Goal: Task Accomplishment & Management: Use online tool/utility

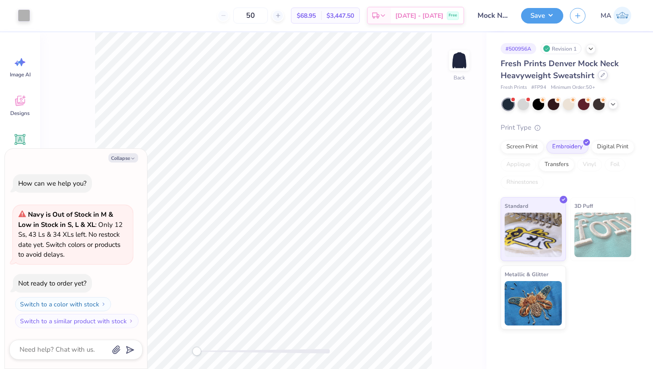
click at [601, 76] on icon at bounding box center [603, 75] width 4 height 4
type textarea "x"
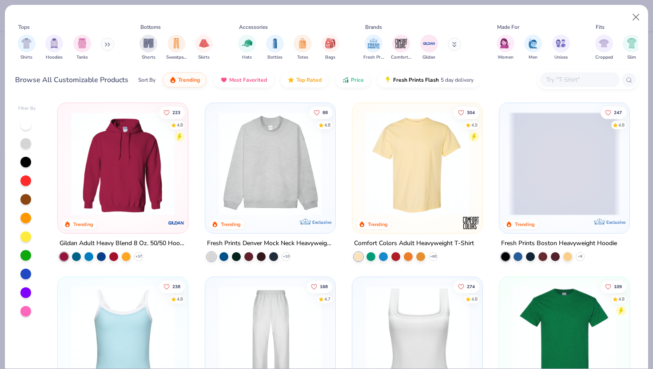
click at [562, 80] on input "text" at bounding box center [579, 80] width 68 height 10
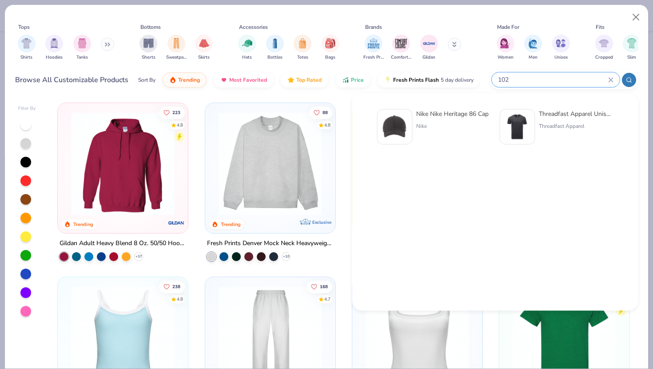
click at [507, 78] on input "102" at bounding box center [552, 80] width 111 height 10
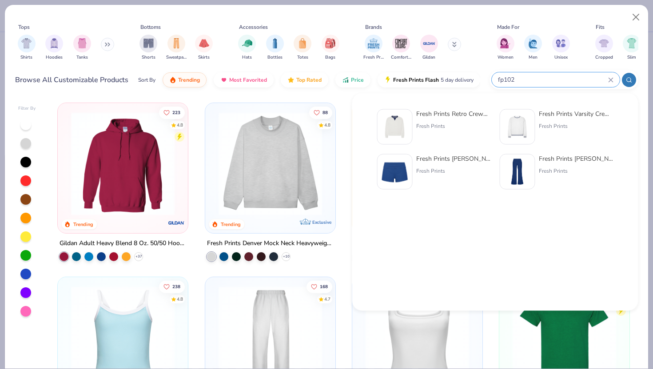
type input "fp102"
click at [450, 114] on div "Fresh Prints Retro Crewneck" at bounding box center [453, 113] width 75 height 9
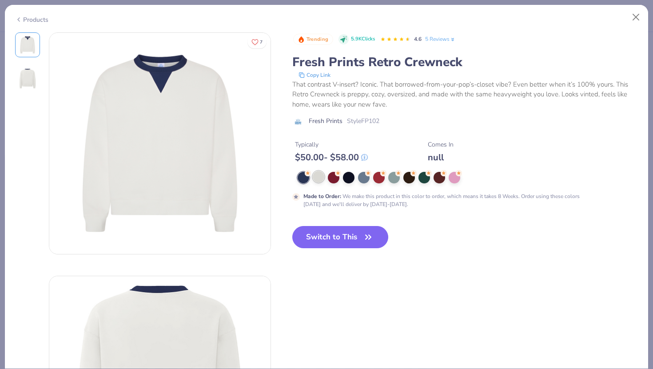
click at [320, 181] on div at bounding box center [319, 177] width 12 height 12
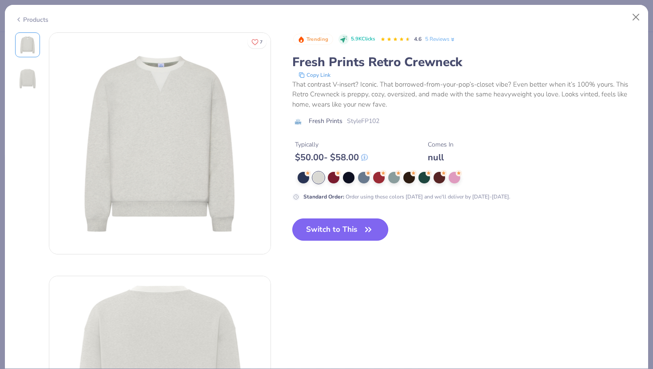
click at [341, 233] on button "Switch to This" at bounding box center [340, 229] width 96 height 22
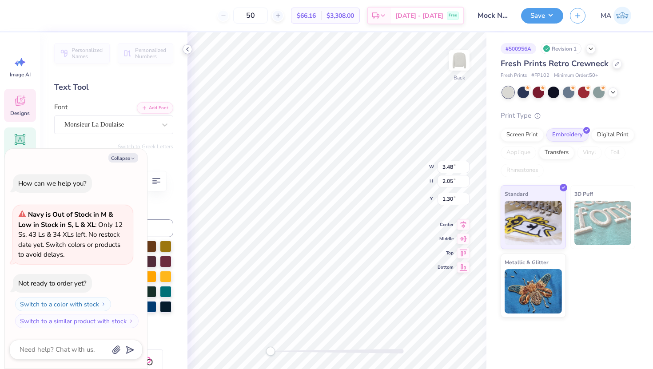
click at [190, 46] on icon at bounding box center [187, 49] width 7 height 7
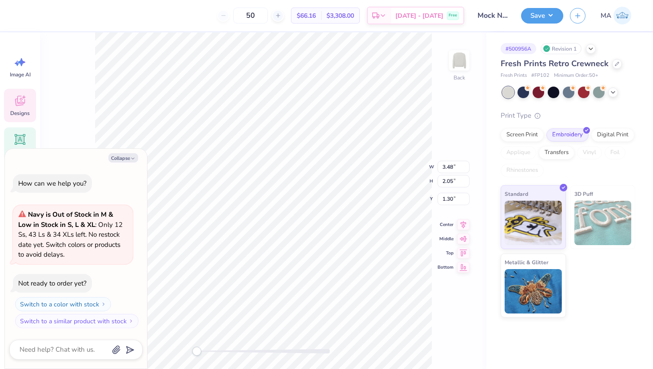
click at [91, 123] on div "Back W 3.48 3.48 " H 2.05 2.05 " Y 1.30 1.30 " Center [GEOGRAPHIC_DATA]" at bounding box center [263, 200] width 446 height 337
click at [24, 12] on div at bounding box center [24, 14] width 12 height 12
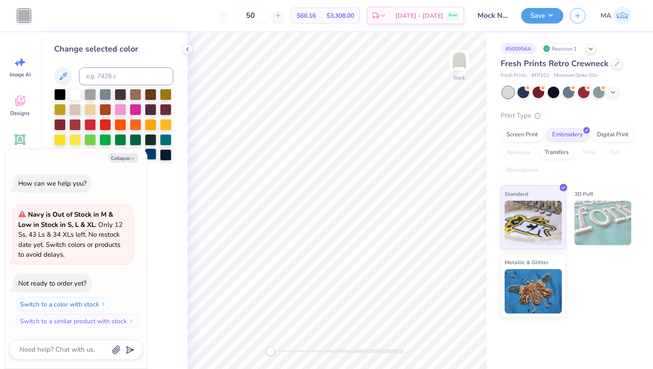
click at [153, 153] on div at bounding box center [151, 154] width 12 height 12
click at [131, 157] on icon "button" at bounding box center [132, 158] width 5 height 5
type textarea "x"
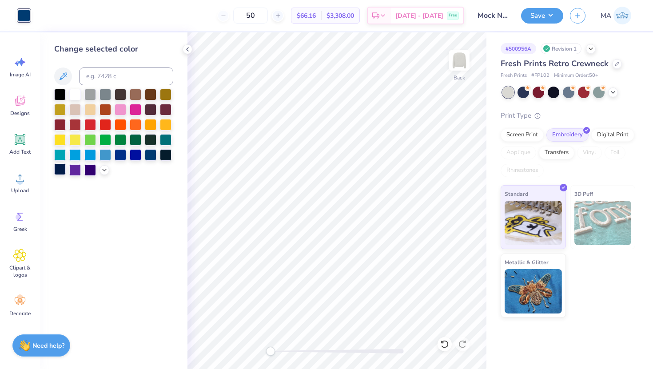
click at [63, 169] on div at bounding box center [60, 169] width 12 height 12
click at [152, 155] on div at bounding box center [151, 154] width 12 height 12
click at [543, 16] on button "Save" at bounding box center [542, 15] width 42 height 16
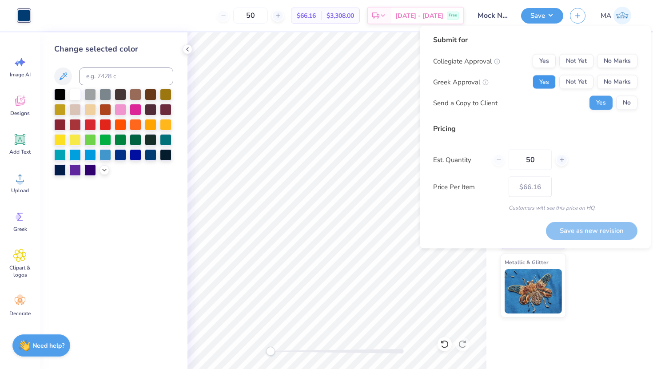
click at [551, 83] on button "Yes" at bounding box center [543, 82] width 23 height 14
click at [608, 61] on button "No Marks" at bounding box center [617, 61] width 40 height 14
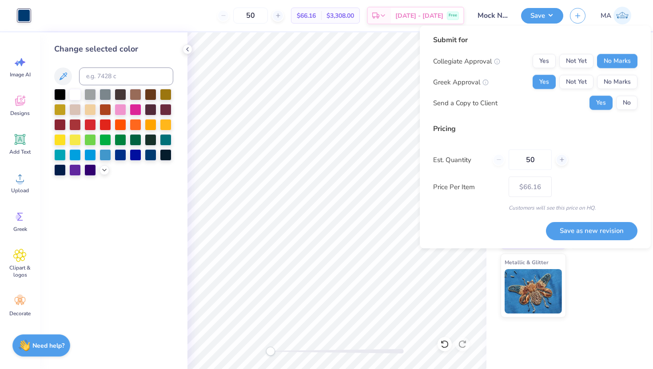
click at [499, 159] on div "50" at bounding box center [529, 160] width 75 height 20
click at [591, 232] on button "Save as new revision" at bounding box center [591, 231] width 91 height 18
type input "$66.16"
